Goal: Navigation & Orientation: Find specific page/section

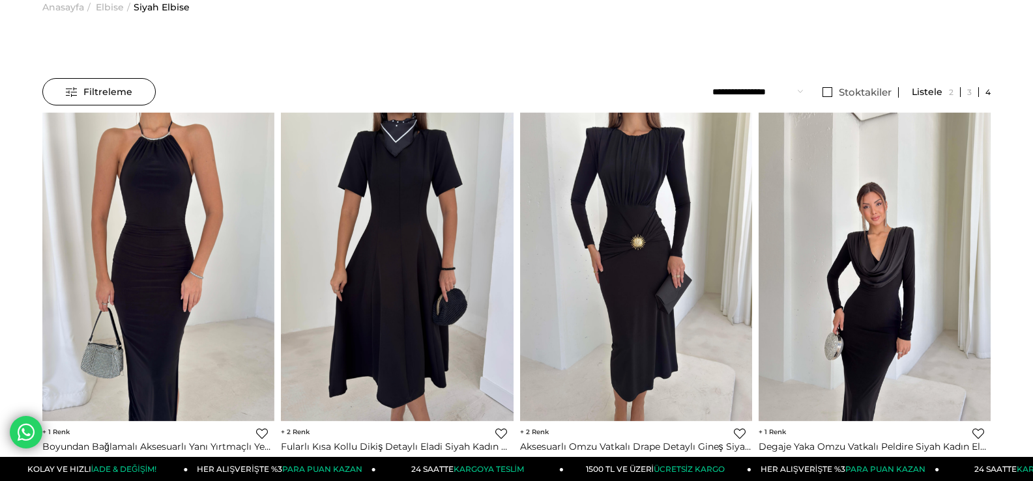
scroll to position [130, 0]
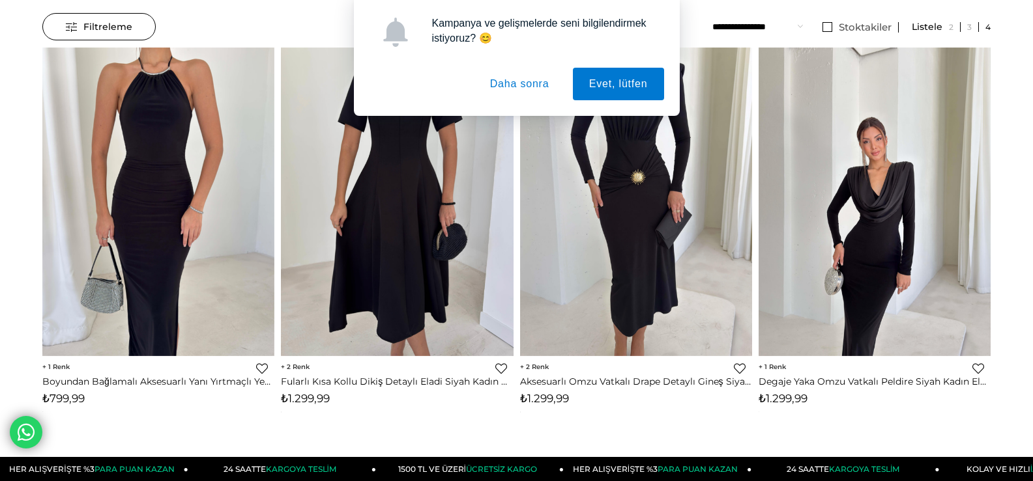
click at [543, 84] on button "Daha sonra" at bounding box center [520, 84] width 92 height 33
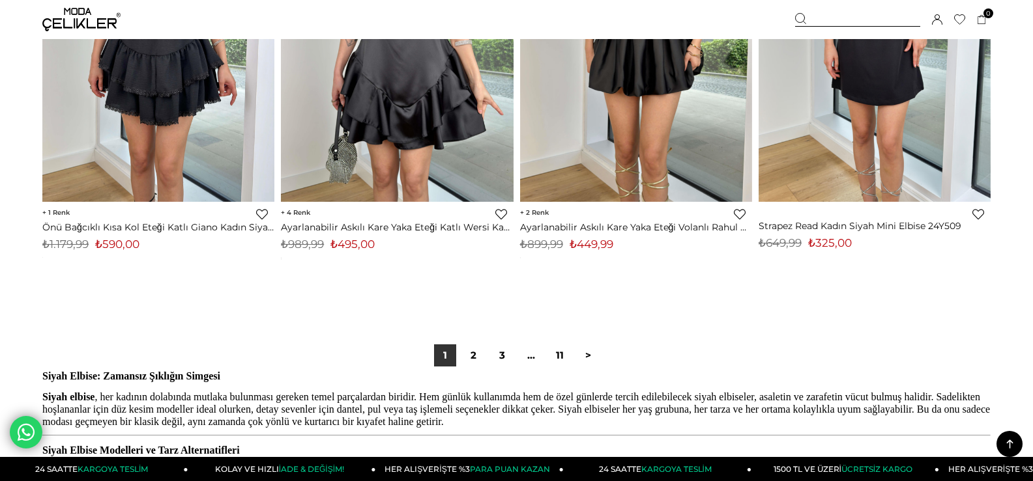
scroll to position [8273, 0]
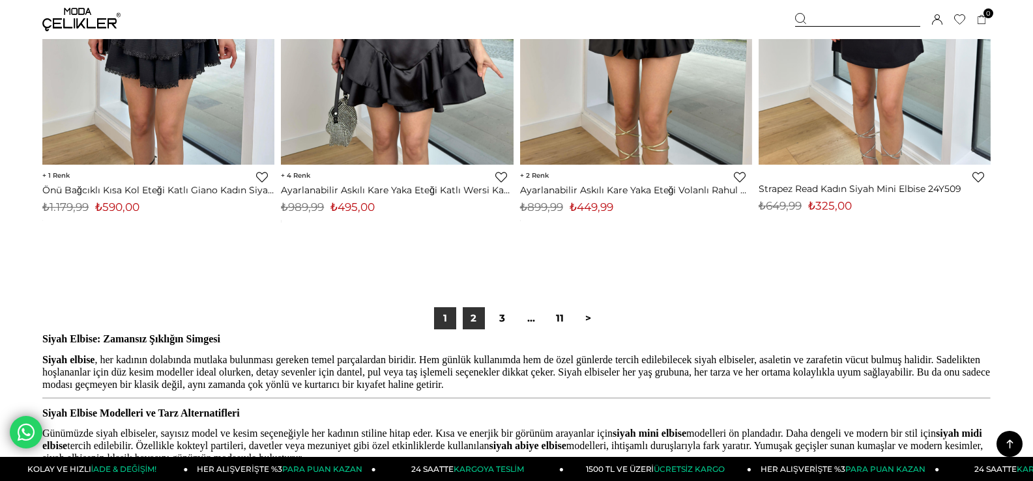
click at [468, 319] on link "2" at bounding box center [474, 318] width 22 height 22
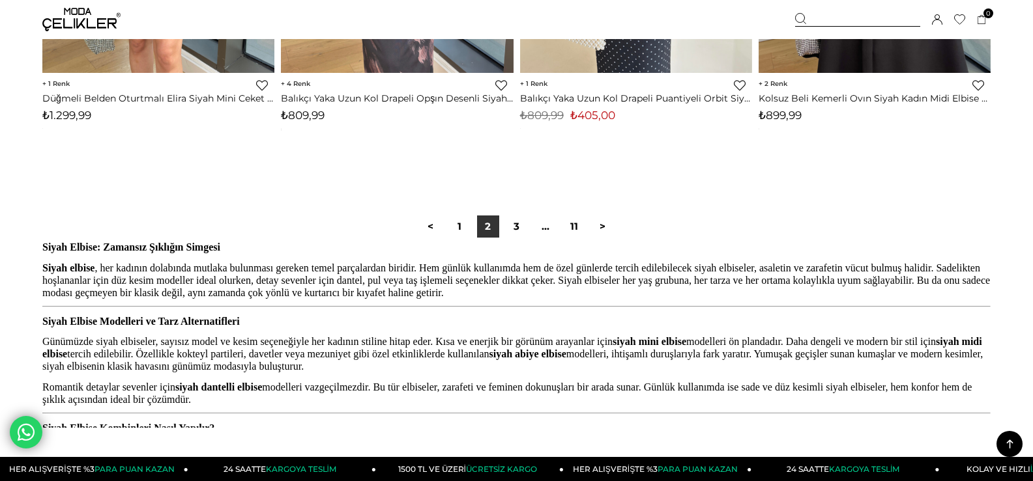
scroll to position [8523, 0]
